Goal: Navigation & Orientation: Understand site structure

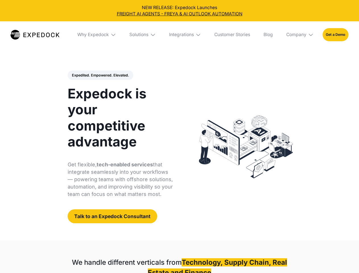
select select
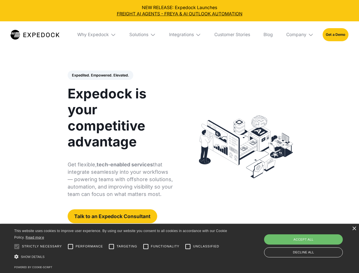
click at [179, 35] on div "Integrations" at bounding box center [181, 35] width 25 height 6
click at [97, 35] on div "Why Expedock" at bounding box center [88, 35] width 32 height 6
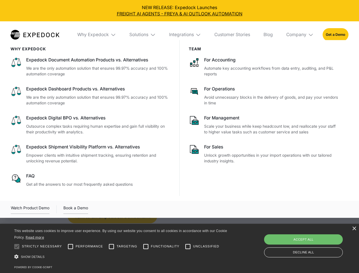
click at [143, 35] on div "Solutions" at bounding box center [138, 35] width 19 height 6
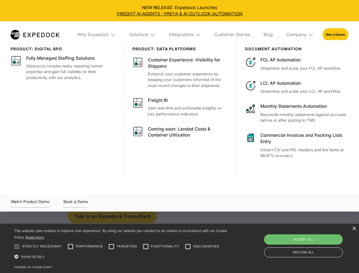
click at [185, 35] on div "Integrations" at bounding box center [181, 35] width 25 height 6
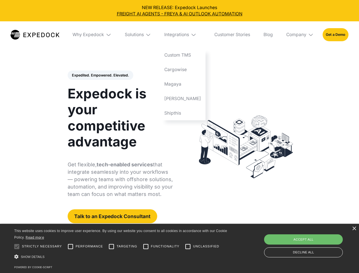
click at [300, 35] on div "Company" at bounding box center [296, 35] width 20 height 6
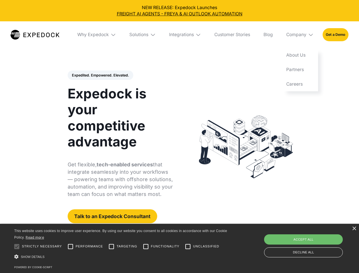
click at [100, 75] on div "Expedited. Empowered. Elevated. Automate Freight Document Extraction at 99.97% …" at bounding box center [120, 146] width 105 height 153
click at [17, 246] on div at bounding box center [16, 246] width 11 height 11
click at [70, 246] on input "Performance" at bounding box center [70, 246] width 11 height 11
checkbox input "true"
click at [111, 246] on input "Targeting" at bounding box center [111, 246] width 11 height 11
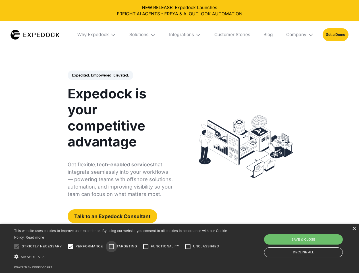
checkbox input "true"
click at [146, 246] on input "Functionality" at bounding box center [145, 246] width 11 height 11
checkbox input "true"
